Goal: Task Accomplishment & Management: Use online tool/utility

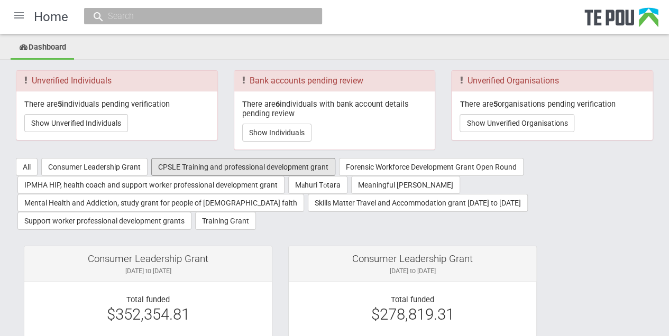
click at [243, 164] on button "CPSLE Training and professional development grant" at bounding box center [243, 167] width 184 height 18
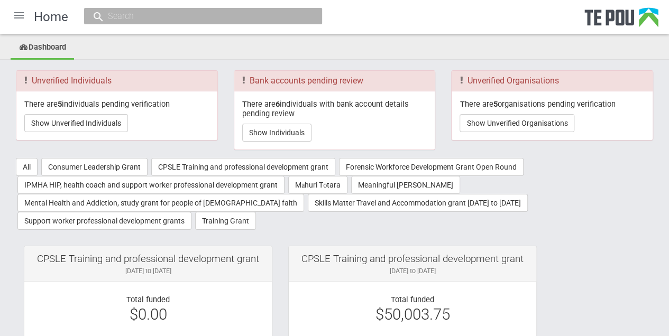
click at [17, 15] on div at bounding box center [18, 15] width 25 height 25
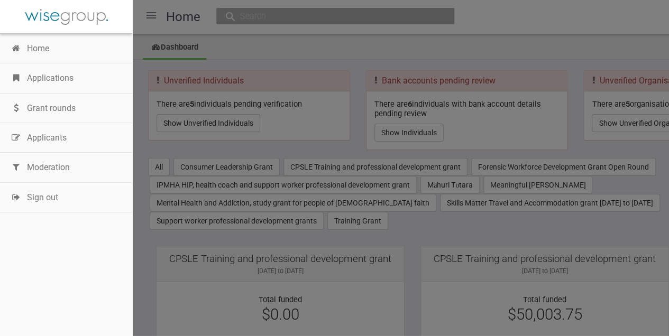
click at [45, 166] on link "Moderation" at bounding box center [66, 168] width 132 height 30
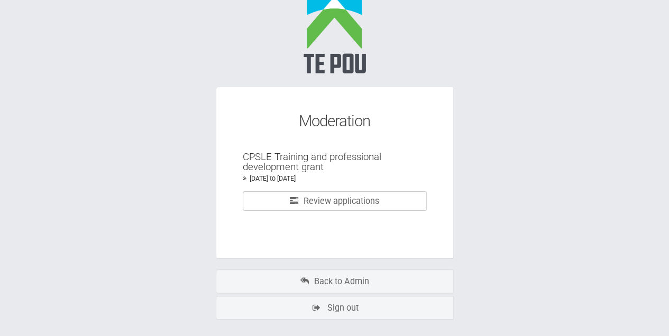
scroll to position [27, 0]
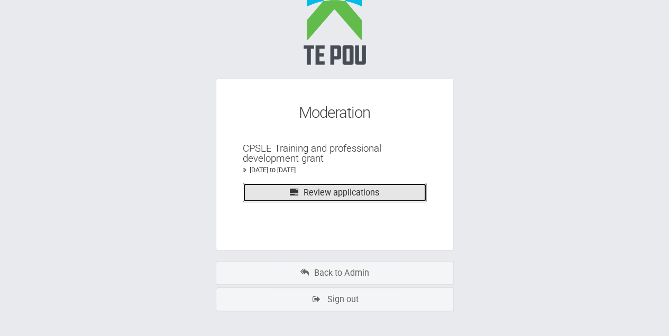
click at [318, 192] on link "Review applications" at bounding box center [335, 193] width 184 height 20
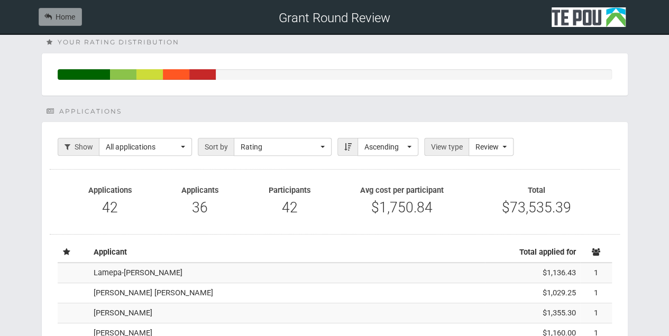
scroll to position [106, 0]
